Goal: Use online tool/utility: Utilize a website feature to perform a specific function

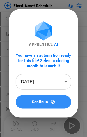
click at [33, 101] on span "Continue" at bounding box center [40, 102] width 16 height 4
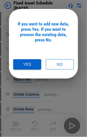
click at [29, 65] on button "Yes" at bounding box center [27, 64] width 28 height 10
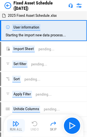
click at [18, 125] on img "button" at bounding box center [16, 124] width 7 height 7
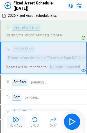
click at [17, 120] on img "button" at bounding box center [16, 120] width 7 height 7
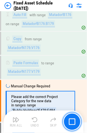
scroll to position [1573, 0]
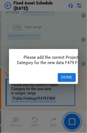
click at [66, 74] on button "Done" at bounding box center [67, 77] width 18 height 9
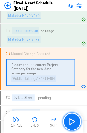
scroll to position [1601, 0]
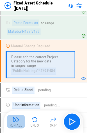
click at [18, 120] on img "button" at bounding box center [16, 120] width 7 height 7
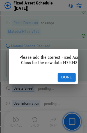
click at [59, 73] on button "Done" at bounding box center [67, 77] width 18 height 9
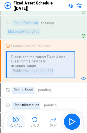
click at [18, 125] on div "Run All" at bounding box center [16, 125] width 13 height 3
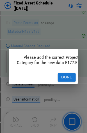
click at [64, 76] on button "Done" at bounding box center [67, 77] width 18 height 9
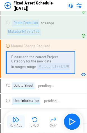
click at [12, 124] on div "Run All" at bounding box center [16, 125] width 13 height 3
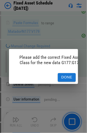
click at [63, 75] on button "Done" at bounding box center [67, 77] width 18 height 9
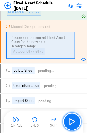
scroll to position [1629, 0]
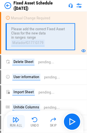
click at [16, 121] on img "button" at bounding box center [16, 120] width 7 height 7
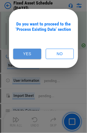
click at [25, 55] on button "Yes" at bounding box center [27, 54] width 28 height 10
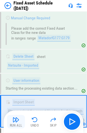
click at [16, 122] on img "button" at bounding box center [16, 120] width 7 height 7
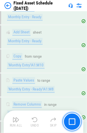
scroll to position [2316, 0]
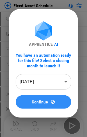
click at [44, 101] on span "Continue" at bounding box center [40, 102] width 16 height 4
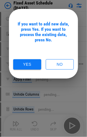
click at [59, 63] on button "No" at bounding box center [60, 64] width 28 height 10
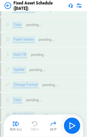
scroll to position [938, 0]
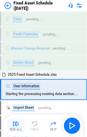
click at [13, 121] on img "button" at bounding box center [16, 124] width 7 height 7
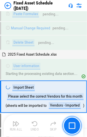
scroll to position [968, 0]
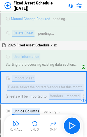
click at [17, 124] on img "button" at bounding box center [16, 124] width 7 height 7
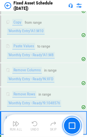
scroll to position [1604, 0]
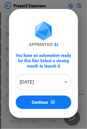
click at [43, 98] on button "Continue" at bounding box center [43, 102] width 55 height 13
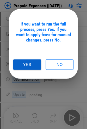
click at [32, 67] on button "Yes" at bounding box center [27, 64] width 28 height 10
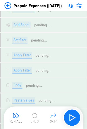
scroll to position [1419, 0]
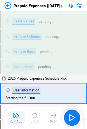
click at [17, 115] on img "button" at bounding box center [16, 115] width 7 height 7
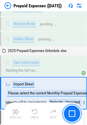
scroll to position [1450, 0]
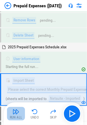
click at [15, 115] on button "Run All" at bounding box center [16, 113] width 18 height 13
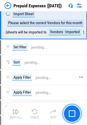
scroll to position [1567, 0]
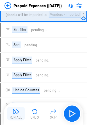
click at [15, 116] on div "Run All" at bounding box center [16, 117] width 13 height 3
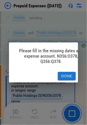
scroll to position [2443, 0]
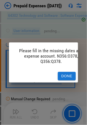
click at [67, 75] on button "Done" at bounding box center [67, 76] width 18 height 9
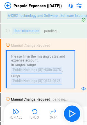
click at [20, 112] on button "Run All" at bounding box center [16, 113] width 18 height 13
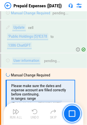
scroll to position [2531, 0]
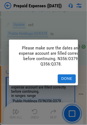
click at [59, 76] on button "Done" at bounding box center [67, 78] width 18 height 9
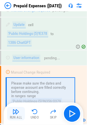
click at [13, 111] on img "button" at bounding box center [16, 111] width 7 height 7
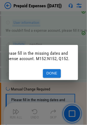
scroll to position [0, 1]
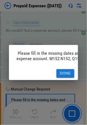
click at [64, 71] on button "Done" at bounding box center [65, 73] width 18 height 9
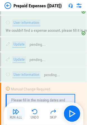
click at [16, 111] on img "button" at bounding box center [16, 111] width 7 height 7
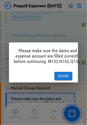
scroll to position [0, 0]
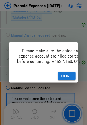
click at [65, 72] on button "Done" at bounding box center [67, 76] width 18 height 9
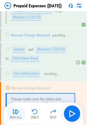
click at [12, 116] on div "Run All" at bounding box center [16, 117] width 13 height 3
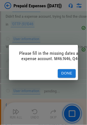
scroll to position [4428, 0]
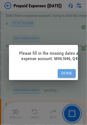
click at [69, 69] on button "Done" at bounding box center [67, 73] width 18 height 9
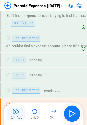
click at [15, 112] on img "button" at bounding box center [16, 111] width 7 height 7
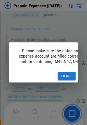
scroll to position [4526, 0]
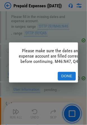
click at [64, 70] on div "Done" at bounding box center [43, 76] width 69 height 13
click at [60, 73] on button "Done" at bounding box center [67, 76] width 18 height 9
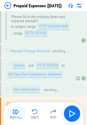
click at [15, 116] on div "Run All" at bounding box center [16, 117] width 13 height 3
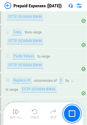
scroll to position [4725, 0]
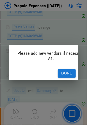
click at [66, 70] on button "Done" at bounding box center [67, 73] width 18 height 9
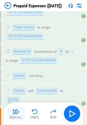
click at [16, 114] on img "button" at bounding box center [16, 111] width 7 height 7
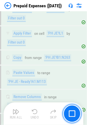
scroll to position [4937, 0]
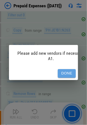
click at [67, 70] on button "Done" at bounding box center [67, 73] width 18 height 9
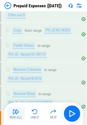
click at [17, 114] on img "button" at bounding box center [16, 111] width 7 height 7
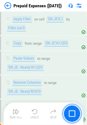
scroll to position [5148, 0]
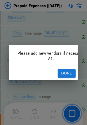
click at [66, 71] on button "Done" at bounding box center [67, 73] width 18 height 9
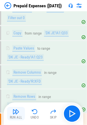
click at [17, 114] on img "button" at bounding box center [16, 111] width 7 height 7
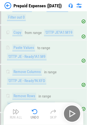
scroll to position [5386, 0]
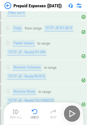
click at [9, 5] on img at bounding box center [7, 5] width 7 height 7
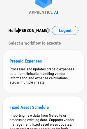
scroll to position [28, 0]
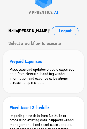
click at [45, 59] on div "Prepaid Expenses" at bounding box center [44, 61] width 68 height 5
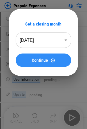
click at [37, 59] on span "Continue" at bounding box center [40, 60] width 16 height 4
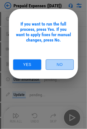
click at [59, 63] on button "No" at bounding box center [60, 64] width 28 height 10
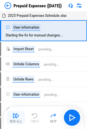
click at [12, 112] on button "Run All" at bounding box center [16, 117] width 18 height 13
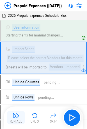
click at [15, 117] on img "button" at bounding box center [16, 115] width 7 height 7
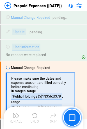
scroll to position [289, 0]
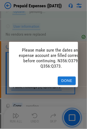
click at [63, 77] on button "Done" at bounding box center [67, 81] width 18 height 9
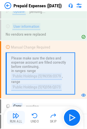
click at [18, 118] on img "button" at bounding box center [16, 115] width 7 height 7
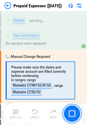
scroll to position [759, 0]
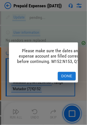
click at [67, 72] on button "Done" at bounding box center [67, 76] width 18 height 9
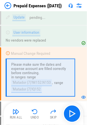
click at [18, 112] on img "button" at bounding box center [16, 111] width 7 height 7
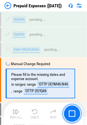
scroll to position [1162, 0]
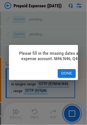
click at [64, 72] on button "Done" at bounding box center [67, 73] width 18 height 9
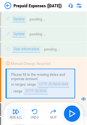
click at [15, 113] on img "button" at bounding box center [16, 111] width 7 height 7
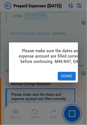
scroll to position [1258, 0]
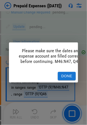
click at [62, 72] on button "Done" at bounding box center [67, 76] width 18 height 9
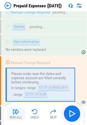
click at [16, 113] on img "button" at bounding box center [16, 111] width 7 height 7
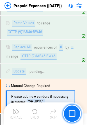
scroll to position [1433, 0]
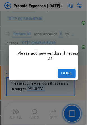
click at [64, 70] on button "Done" at bounding box center [67, 73] width 18 height 9
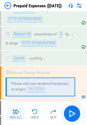
click at [15, 114] on img "button" at bounding box center [16, 111] width 7 height 7
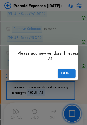
scroll to position [1644, 0]
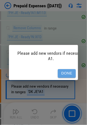
click at [62, 74] on button "Done" at bounding box center [67, 73] width 18 height 9
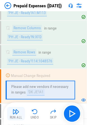
click at [16, 114] on img "button" at bounding box center [16, 111] width 7 height 7
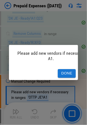
scroll to position [1856, 0]
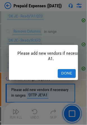
click at [71, 71] on button "Done" at bounding box center [67, 73] width 18 height 9
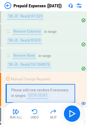
click at [18, 114] on img "button" at bounding box center [16, 111] width 7 height 7
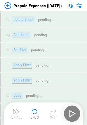
scroll to position [4521, 0]
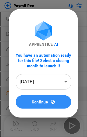
click at [44, 101] on span "Continue" at bounding box center [40, 102] width 16 height 4
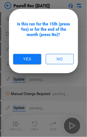
click at [67, 58] on button "No" at bounding box center [60, 59] width 28 height 10
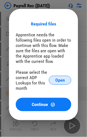
click at [61, 78] on span "Open" at bounding box center [60, 80] width 10 height 4
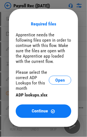
click at [44, 110] on span "Continue" at bounding box center [40, 111] width 16 height 4
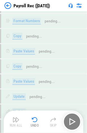
scroll to position [2176, 0]
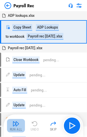
click at [17, 124] on img "button" at bounding box center [16, 124] width 7 height 7
